Goal: Navigation & Orientation: Find specific page/section

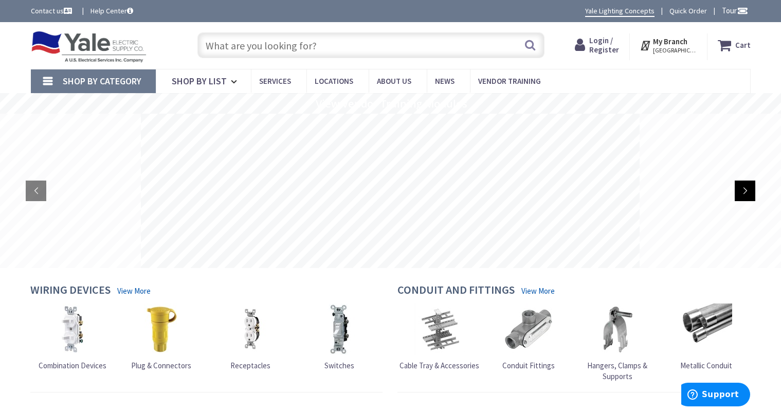
click at [746, 193] on rs-arrow at bounding box center [745, 191] width 21 height 21
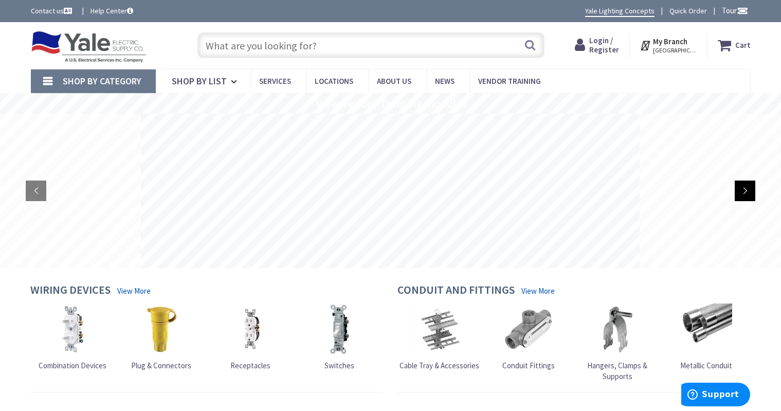
click at [746, 193] on rs-arrow at bounding box center [745, 191] width 21 height 21
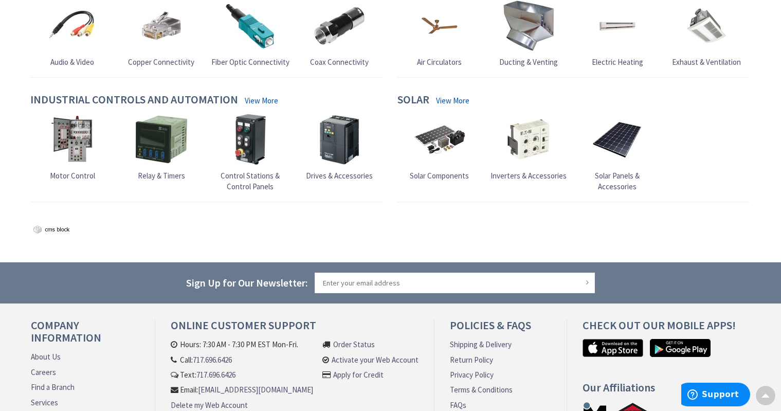
scroll to position [1018, 0]
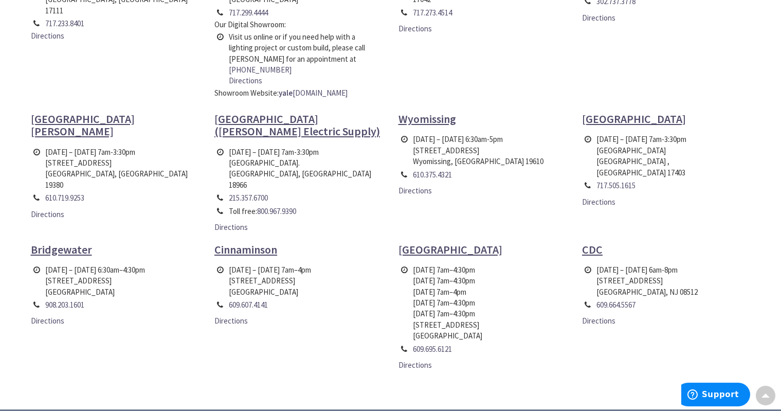
scroll to position [463, 0]
click at [245, 242] on span "Cinnaminson" at bounding box center [245, 249] width 63 height 14
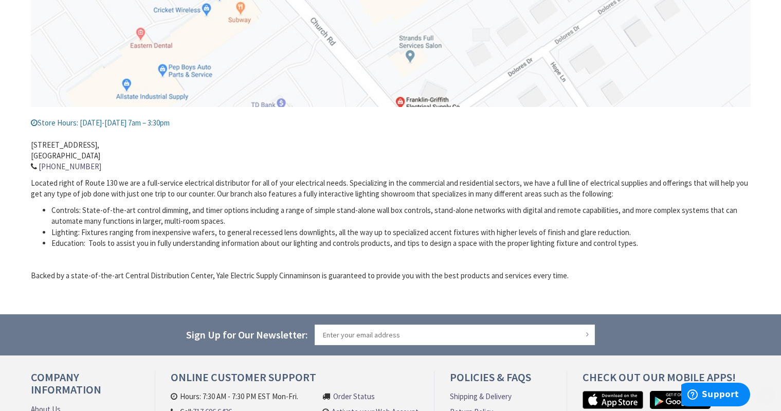
scroll to position [309, 0]
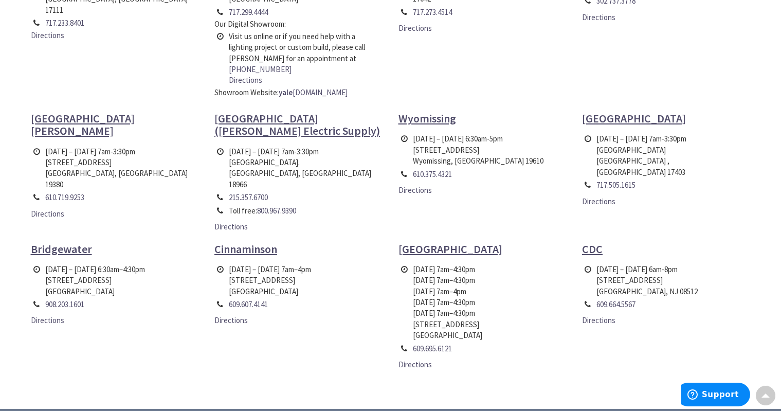
click at [404, 111] on span "Wyomissing" at bounding box center [428, 118] width 58 height 14
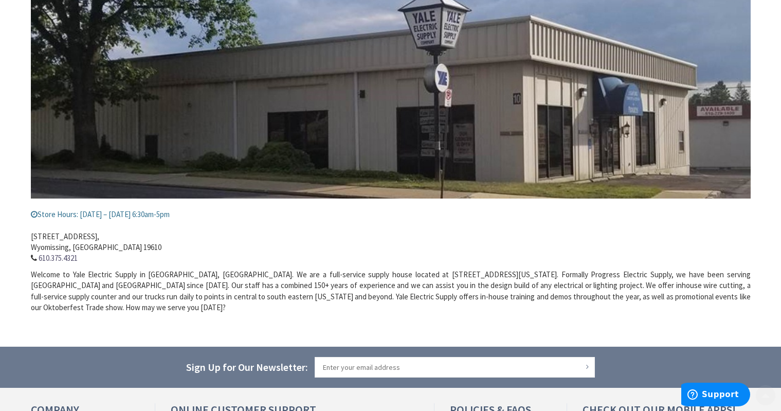
scroll to position [206, 0]
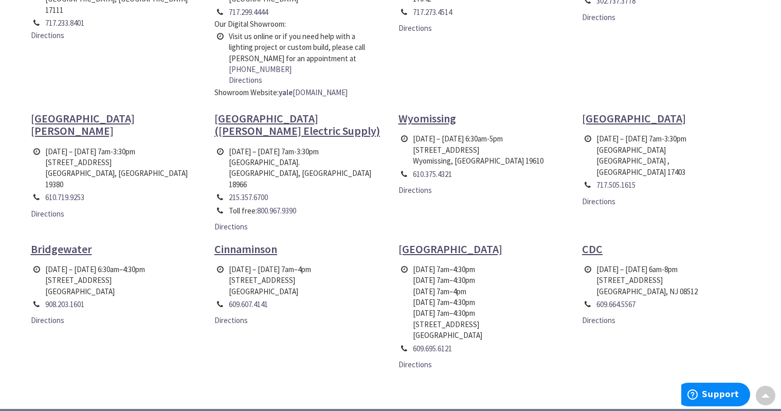
click at [57, 111] on span "[GEOGRAPHIC_DATA][PERSON_NAME]" at bounding box center [83, 124] width 104 height 27
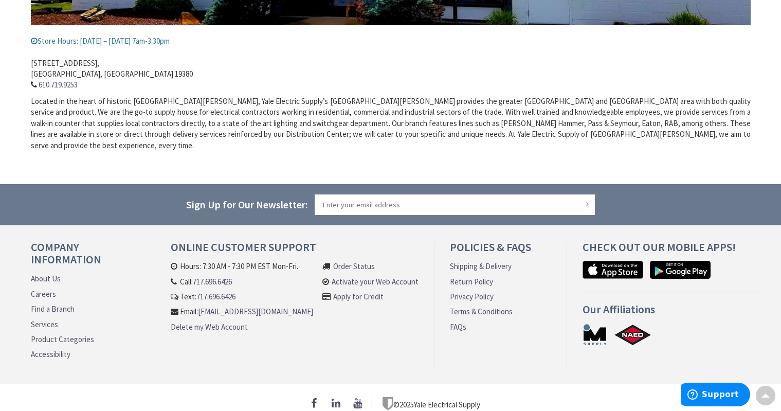
scroll to position [382, 0]
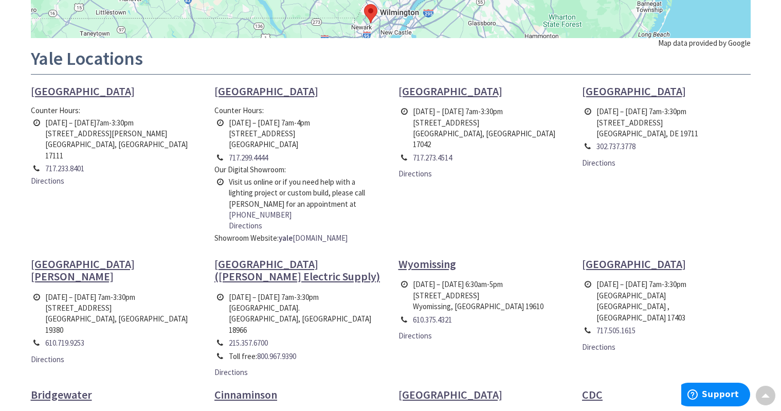
scroll to position [309, 0]
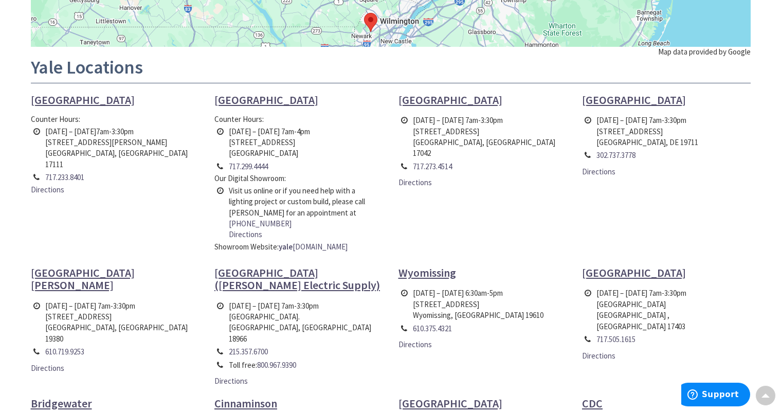
click at [420, 100] on span "[GEOGRAPHIC_DATA]" at bounding box center [451, 100] width 104 height 14
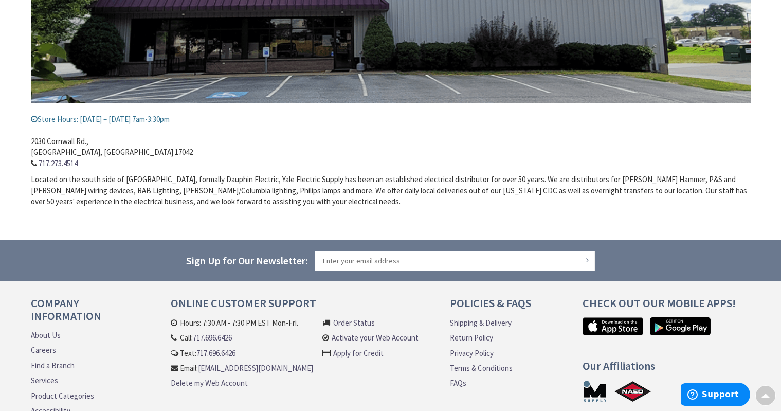
scroll to position [309, 0]
